Goal: Navigation & Orientation: Find specific page/section

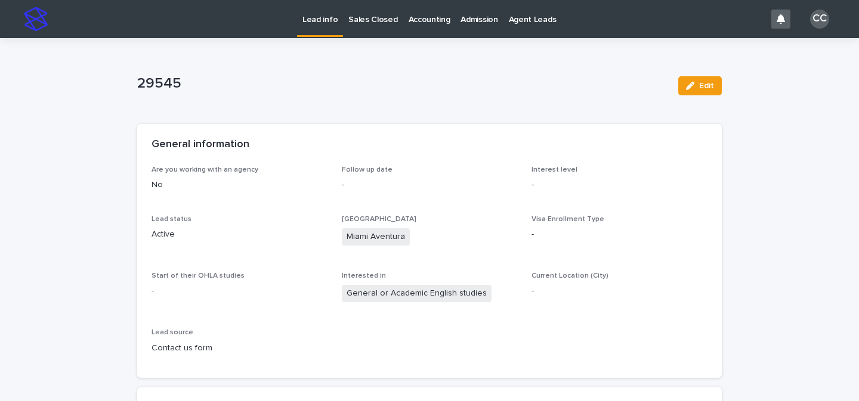
click at [327, 9] on p "Lead info" at bounding box center [319, 12] width 35 height 25
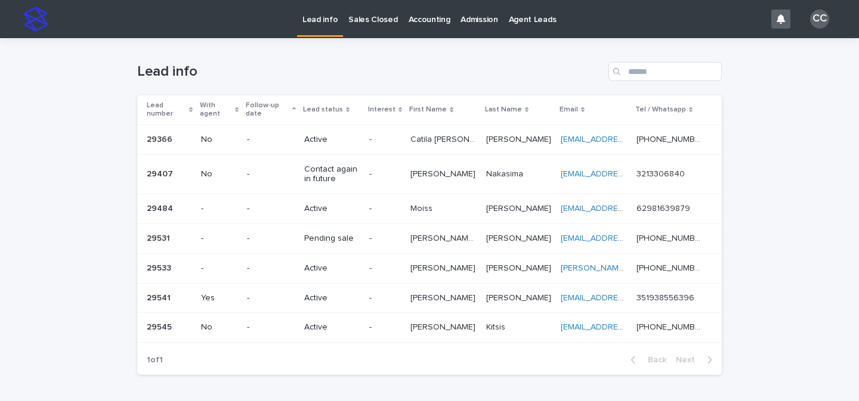
click at [383, 14] on p "Sales Closed" at bounding box center [372, 12] width 49 height 25
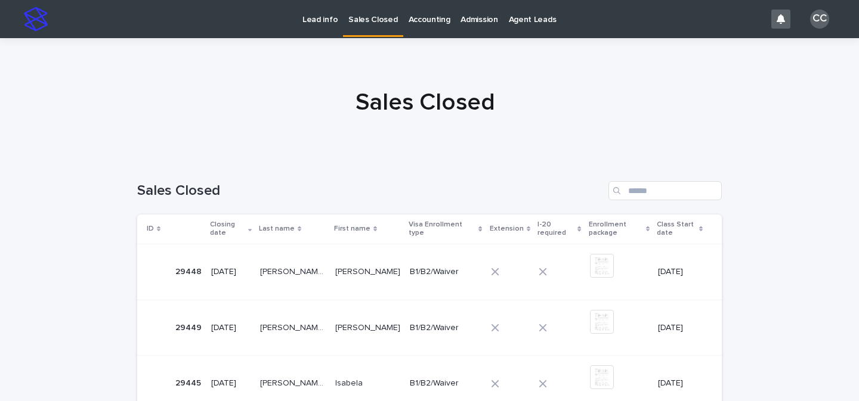
click at [335, 17] on div "Lead info" at bounding box center [320, 12] width 46 height 25
